Goal: Task Accomplishment & Management: Manage account settings

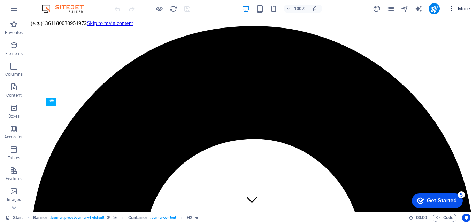
click at [464, 12] on span "More" at bounding box center [459, 8] width 22 height 7
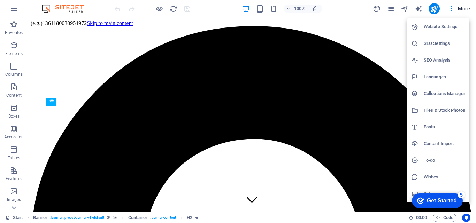
click at [449, 43] on h6 "SEO Settings" at bounding box center [443, 43] width 41 height 8
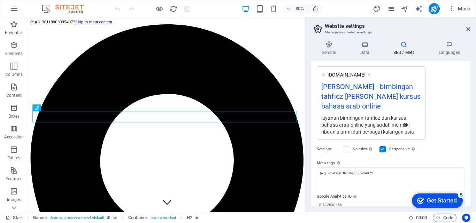
scroll to position [144, 0]
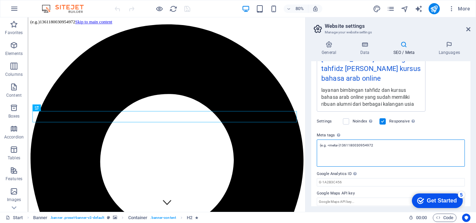
click at [387, 141] on textarea "(e.g. <meta>)1361180030954972" at bounding box center [390, 153] width 148 height 27
drag, startPoint x: 387, startPoint y: 141, endPoint x: 315, endPoint y: 145, distance: 71.5
click at [315, 145] on div "SEO Title The title of your website - make it something that stands out in sear…" at bounding box center [390, 133] width 159 height 145
paste textarea "<!-- Meta Pixel Code --> <script> !function(f,b,e,v,n,t,s) {if(f.fbq)return;n=f…"
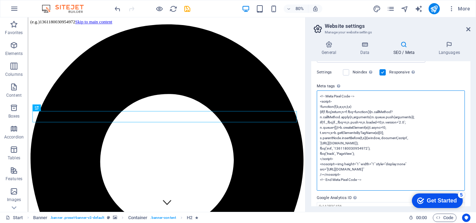
scroll to position [223, 0]
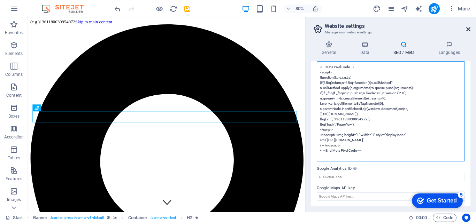
type textarea "<!-- Meta Pixel Code --> <script> !function(f,b,e,v,n,t,s) {if(f.fbq)return;n=f…"
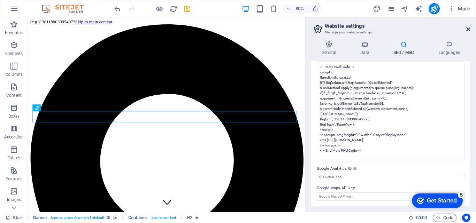
scroll to position [144, 0]
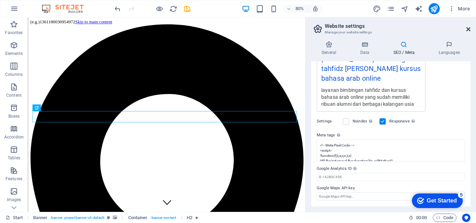
click at [467, 31] on icon at bounding box center [468, 29] width 4 height 6
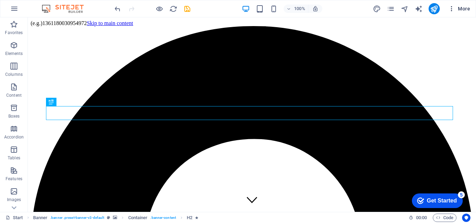
click at [462, 11] on span "More" at bounding box center [459, 8] width 22 height 7
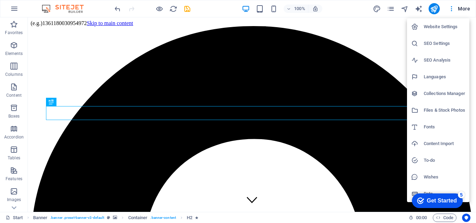
click at [447, 44] on h6 "SEO Settings" at bounding box center [443, 43] width 41 height 8
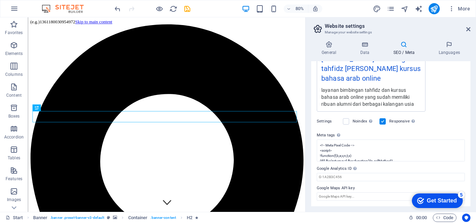
click at [465, 28] on h2 "Website settings" at bounding box center [397, 26] width 146 height 6
click at [469, 29] on icon at bounding box center [468, 29] width 4 height 6
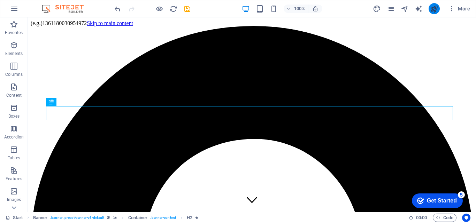
click at [438, 8] on button "publish" at bounding box center [433, 8] width 11 height 11
